Goal: Information Seeking & Learning: Learn about a topic

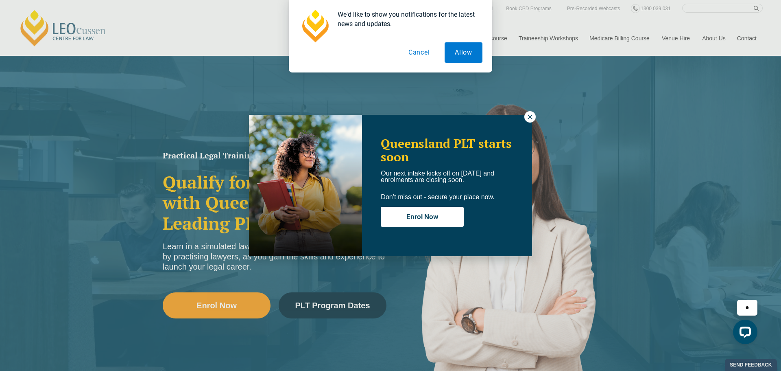
click at [529, 118] on icon at bounding box center [530, 116] width 4 height 4
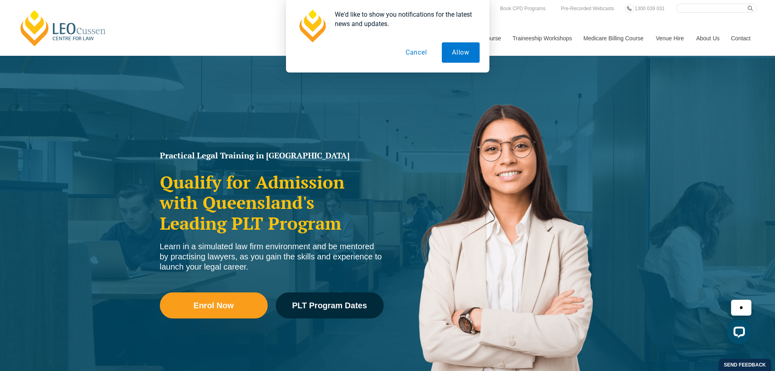
click at [408, 51] on button "Cancel" at bounding box center [416, 52] width 42 height 20
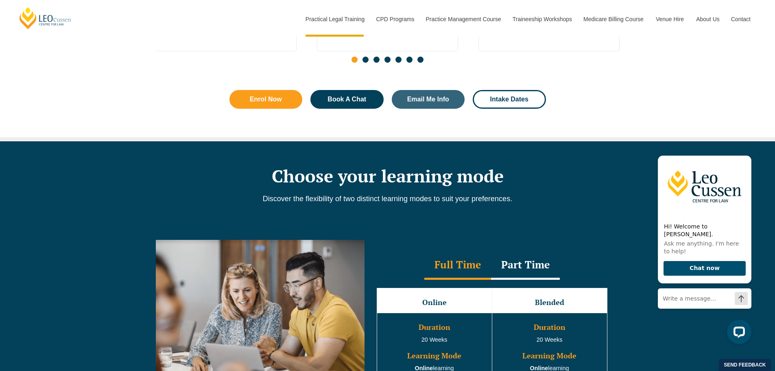
scroll to position [569, 0]
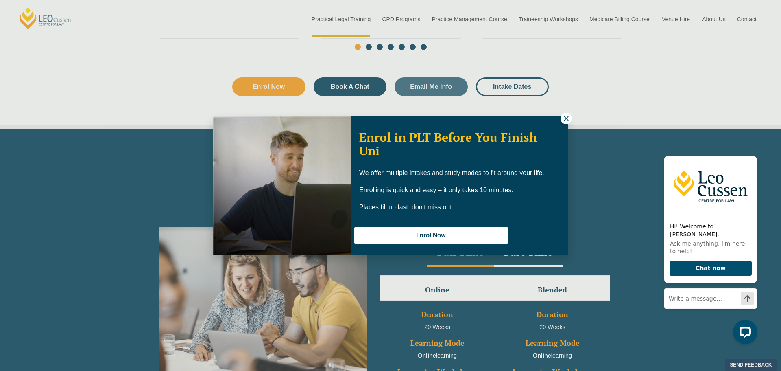
click at [564, 118] on icon at bounding box center [565, 118] width 7 height 7
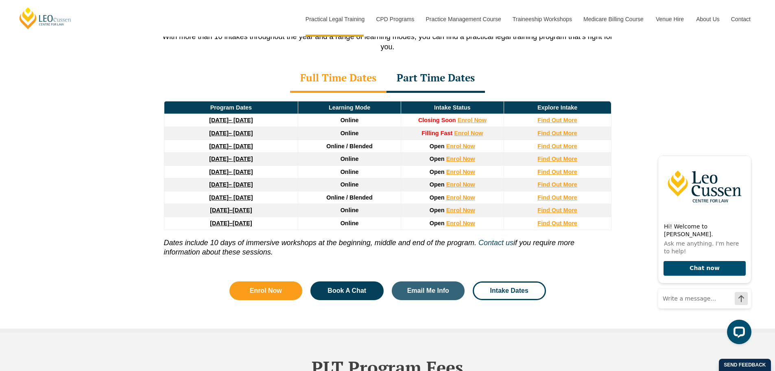
scroll to position [1098, 0]
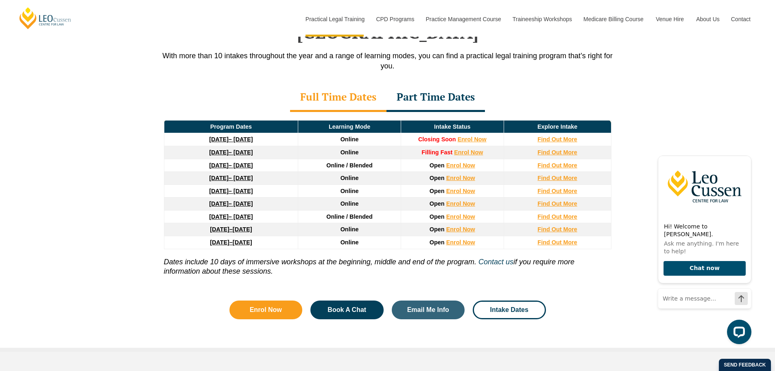
click at [430, 83] on div "Part Time Dates" at bounding box center [435, 97] width 98 height 28
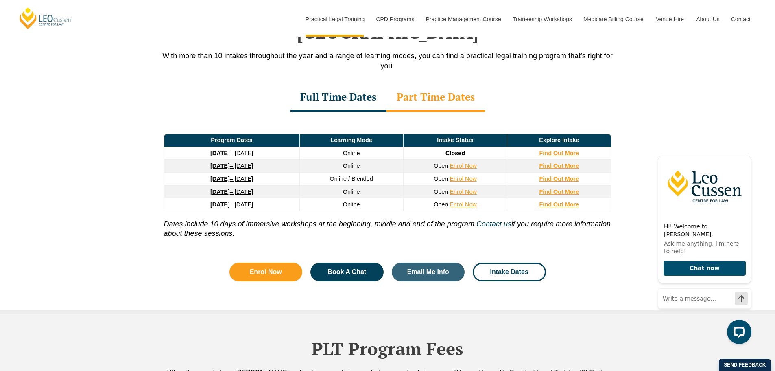
click at [329, 87] on div "Full Time Dates" at bounding box center [338, 97] width 96 height 28
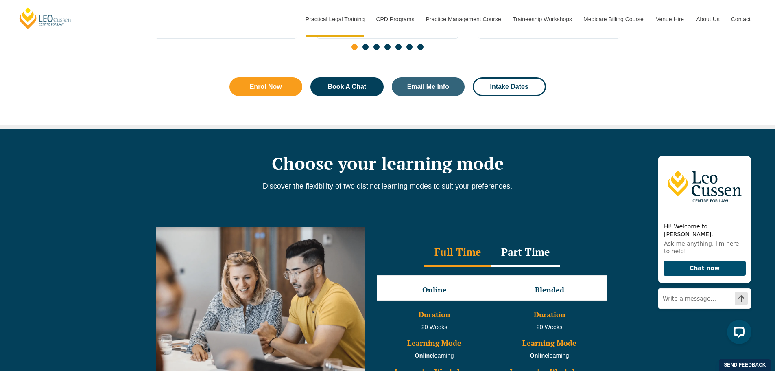
scroll to position [691, 0]
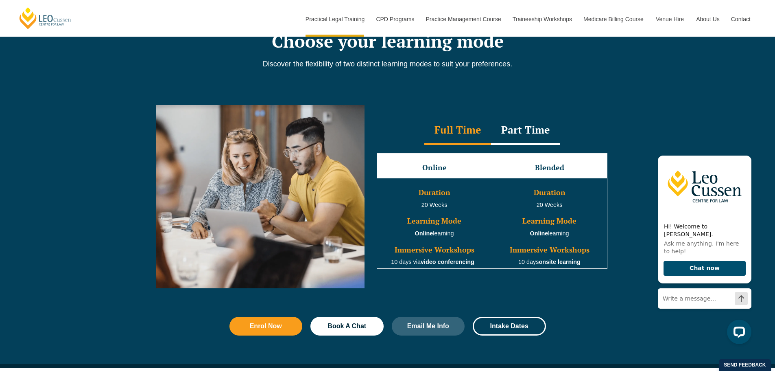
click at [511, 131] on div "Part Time" at bounding box center [525, 130] width 69 height 28
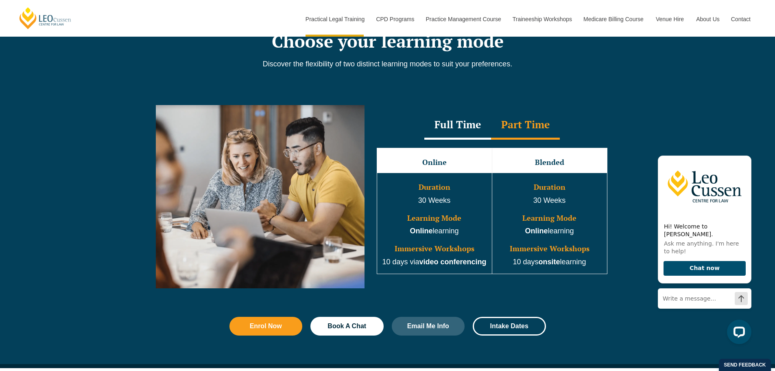
click at [449, 131] on div "Full Time" at bounding box center [457, 125] width 67 height 28
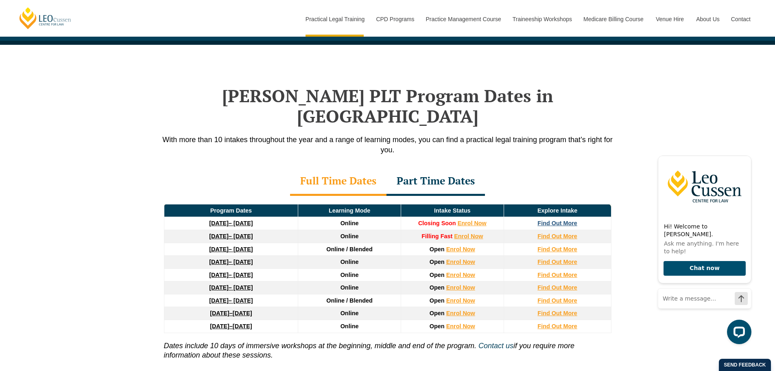
scroll to position [1017, 0]
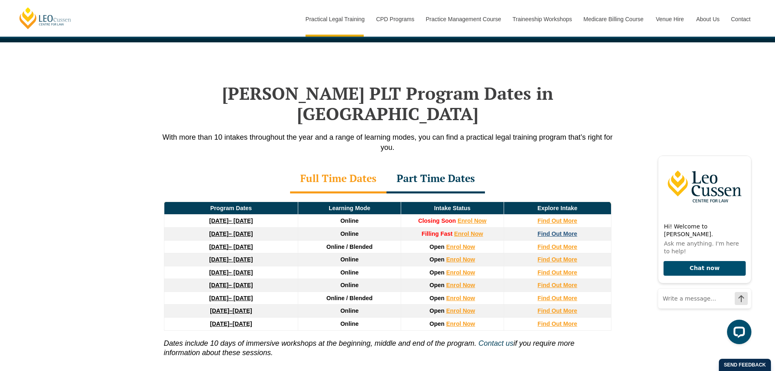
click at [565, 230] on strong "Find Out More" at bounding box center [557, 233] width 40 height 7
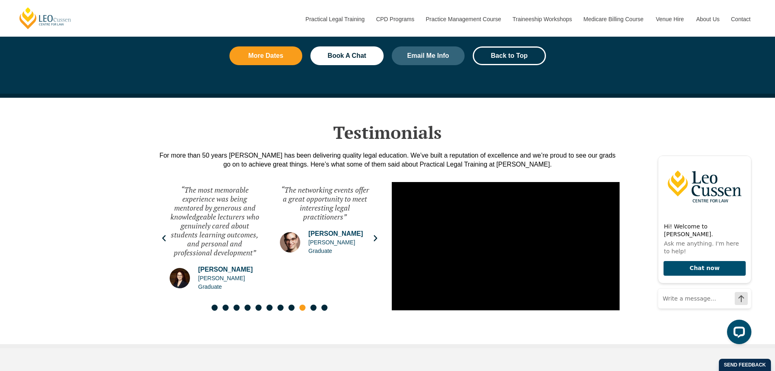
scroll to position [1057, 0]
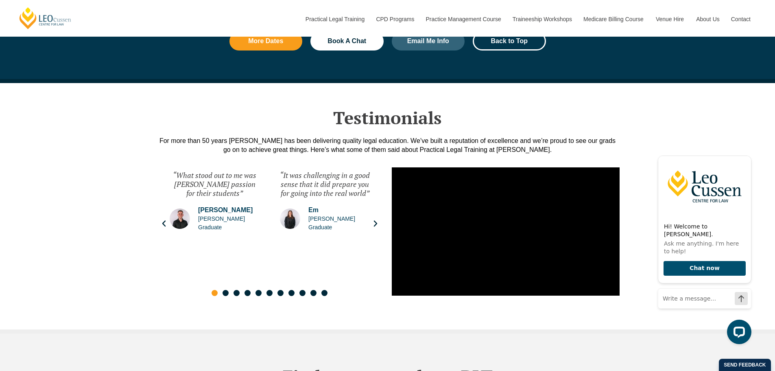
click at [375, 220] on icon "Next slide" at bounding box center [375, 223] width 4 height 6
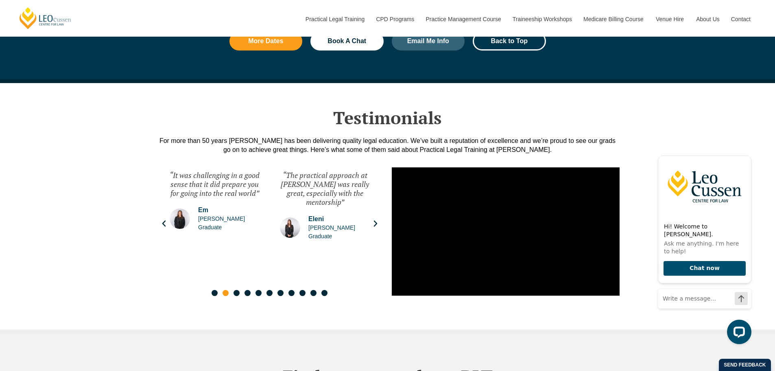
click at [373, 219] on icon "Next slide" at bounding box center [375, 223] width 8 height 8
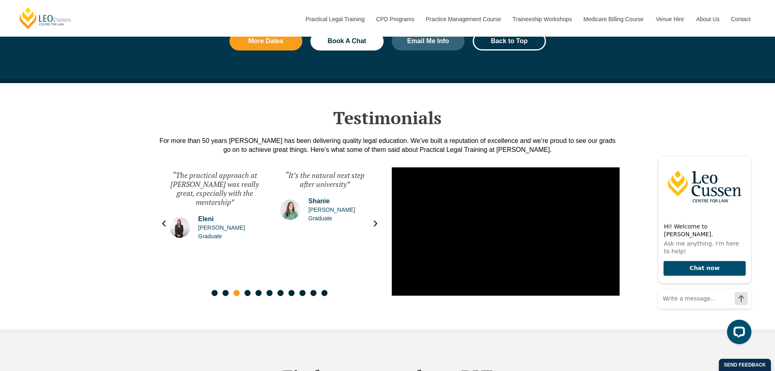
click at [373, 219] on icon "Next slide" at bounding box center [375, 223] width 8 height 8
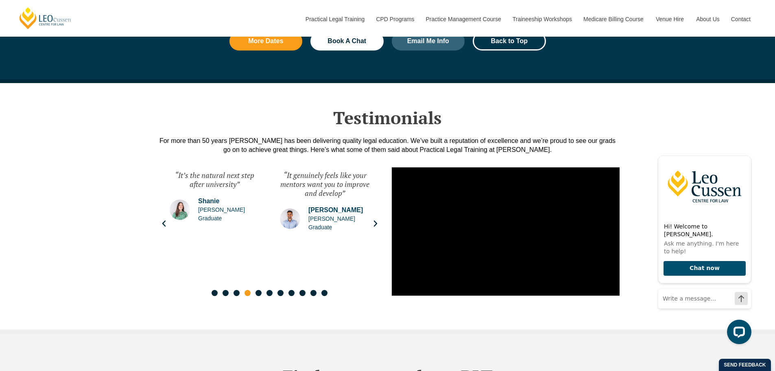
click at [373, 219] on icon "Next slide" at bounding box center [375, 223] width 8 height 8
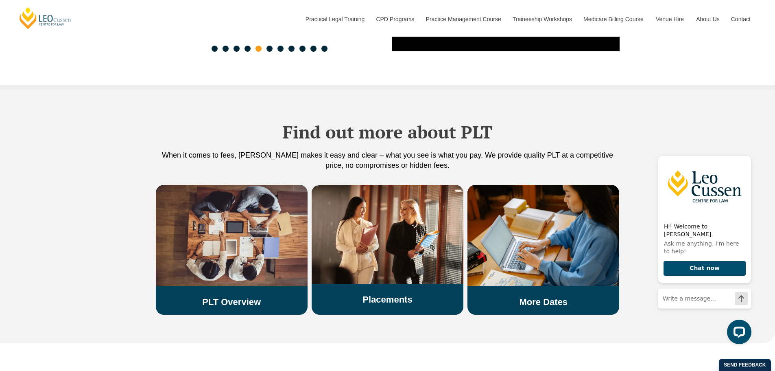
scroll to position [1464, 0]
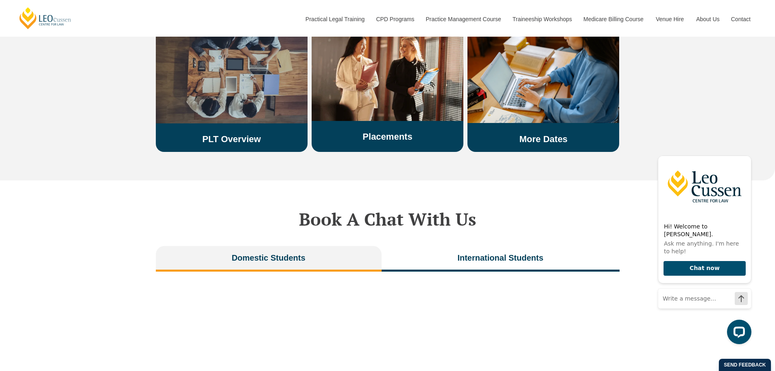
click at [251, 110] on div "PLT Overview" at bounding box center [232, 83] width 152 height 122
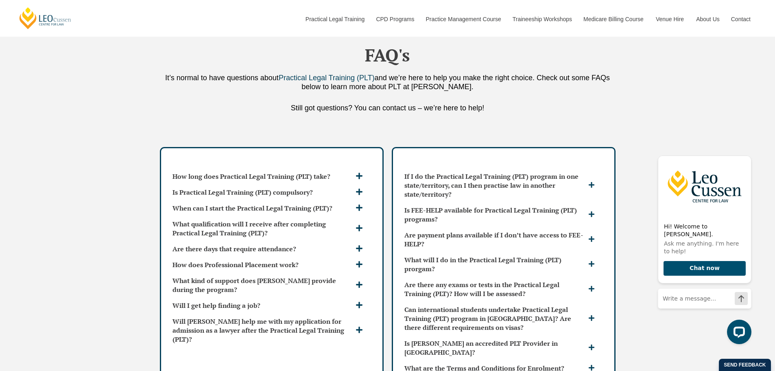
scroll to position [2074, 0]
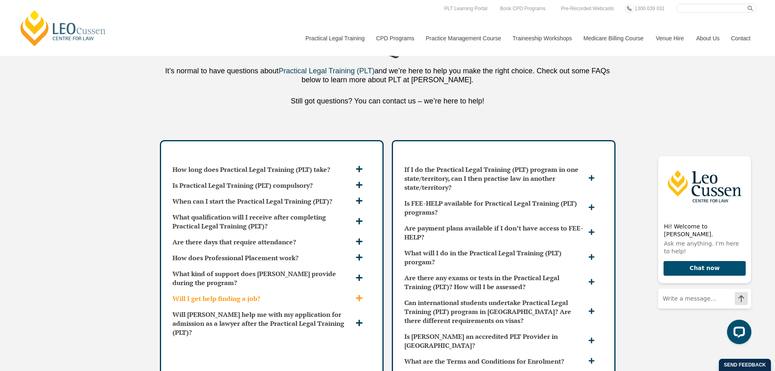
click at [357, 294] on icon at bounding box center [359, 297] width 7 height 7
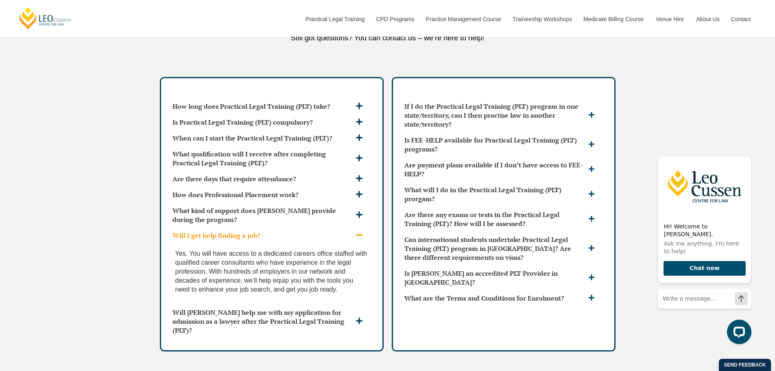
scroll to position [2156, 0]
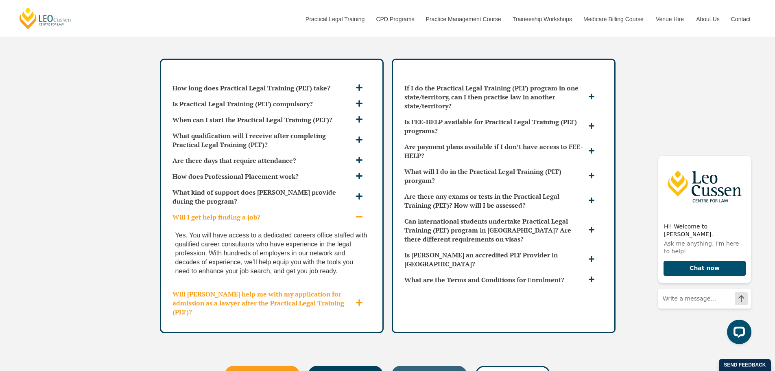
click at [360, 299] on icon at bounding box center [359, 302] width 7 height 7
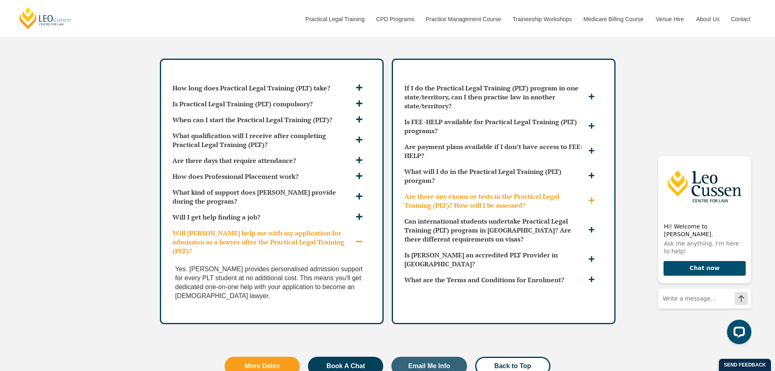
click at [593, 197] on icon at bounding box center [591, 200] width 7 height 7
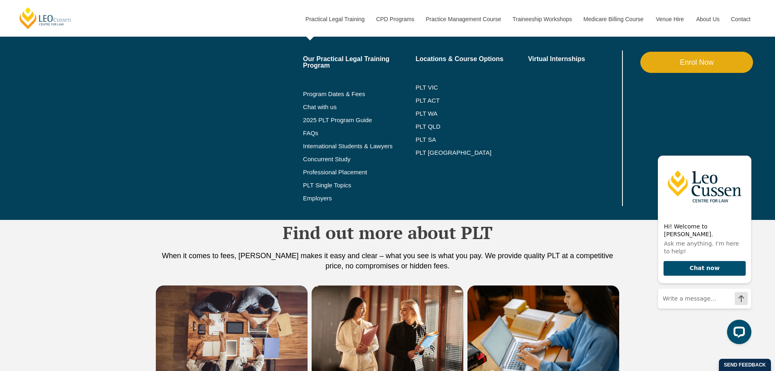
scroll to position [1139, 0]
